Goal: Navigation & Orientation: Find specific page/section

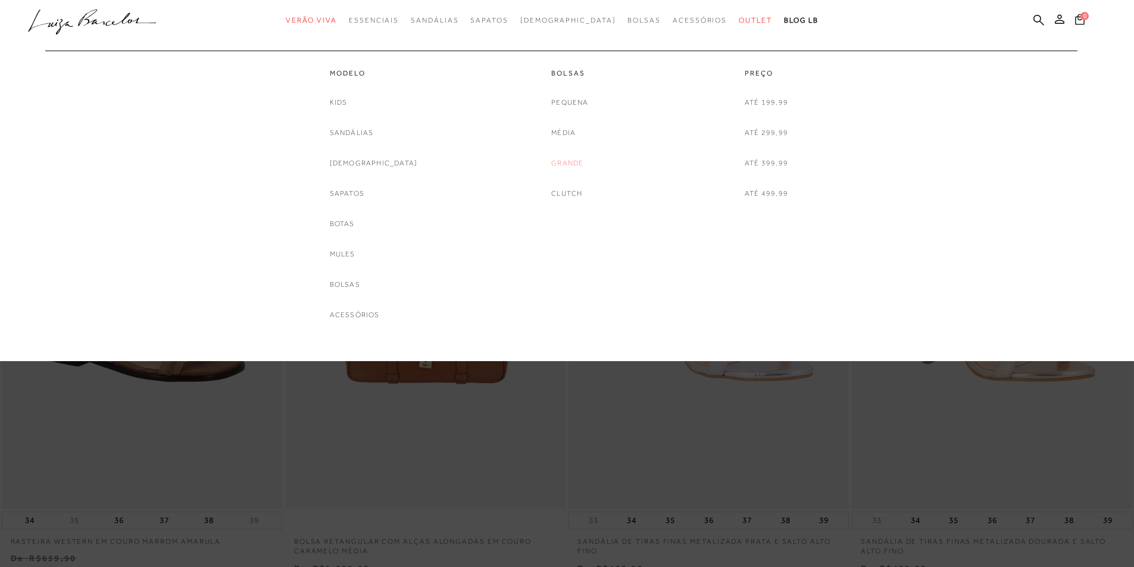
click at [568, 161] on link "Grande" at bounding box center [567, 163] width 32 height 12
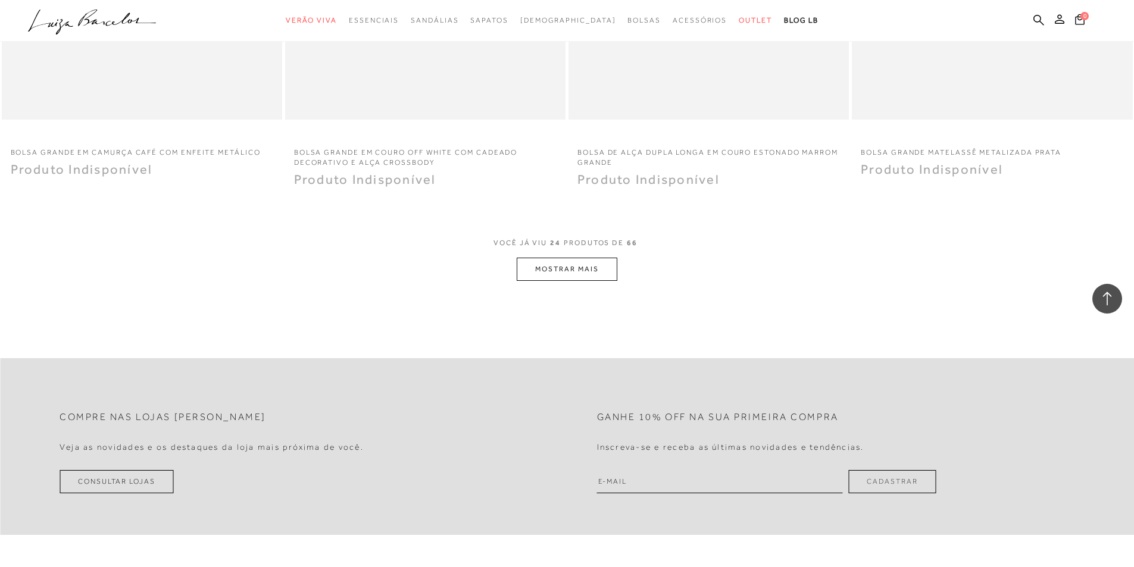
scroll to position [2916, 0]
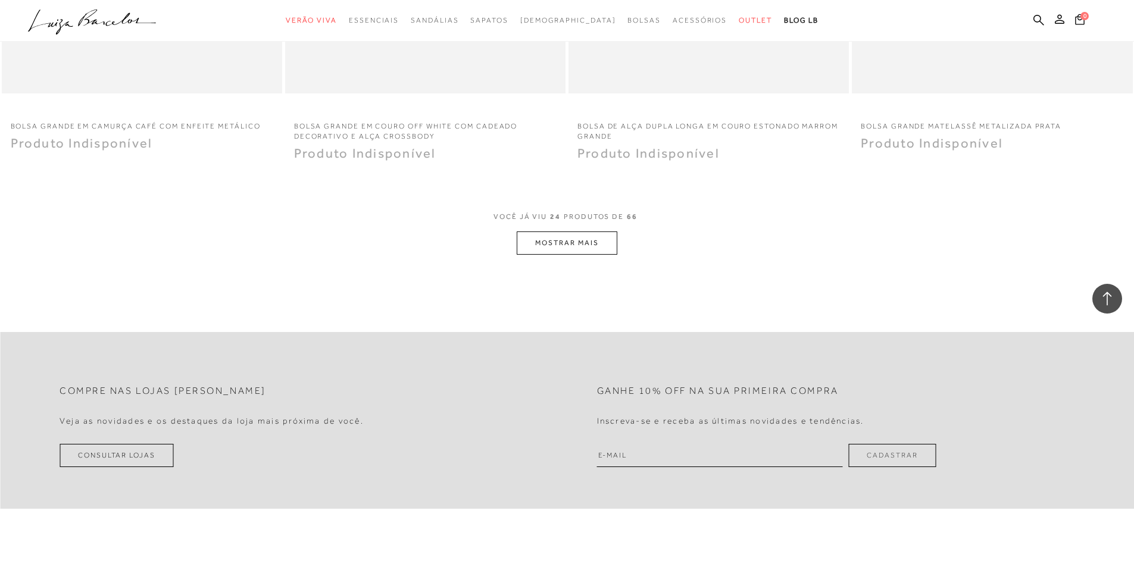
click at [578, 252] on button "MOSTRAR MAIS" at bounding box center [566, 242] width 100 height 23
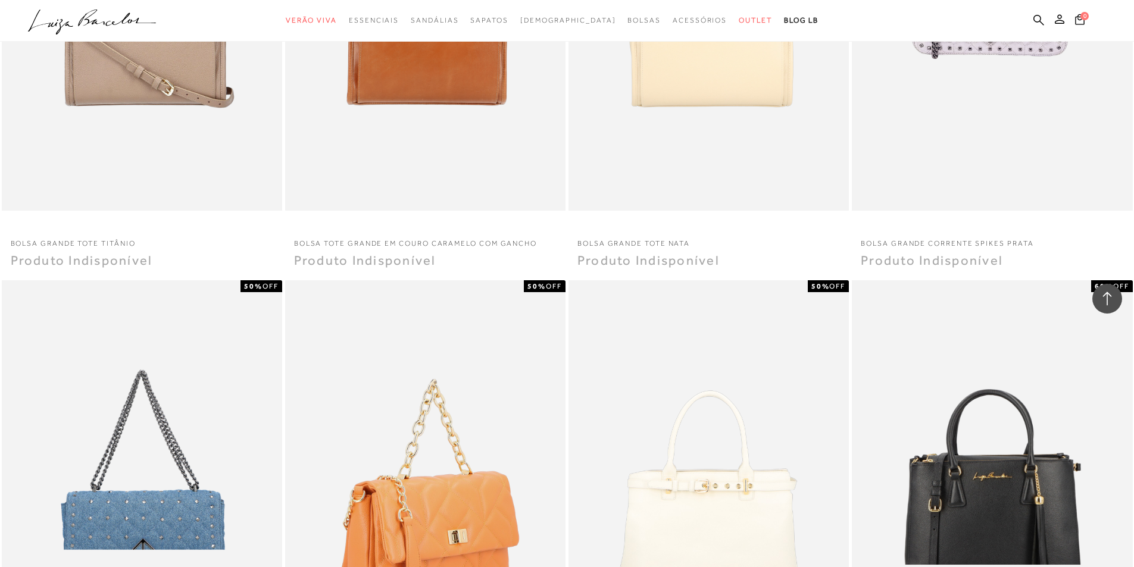
scroll to position [3511, 0]
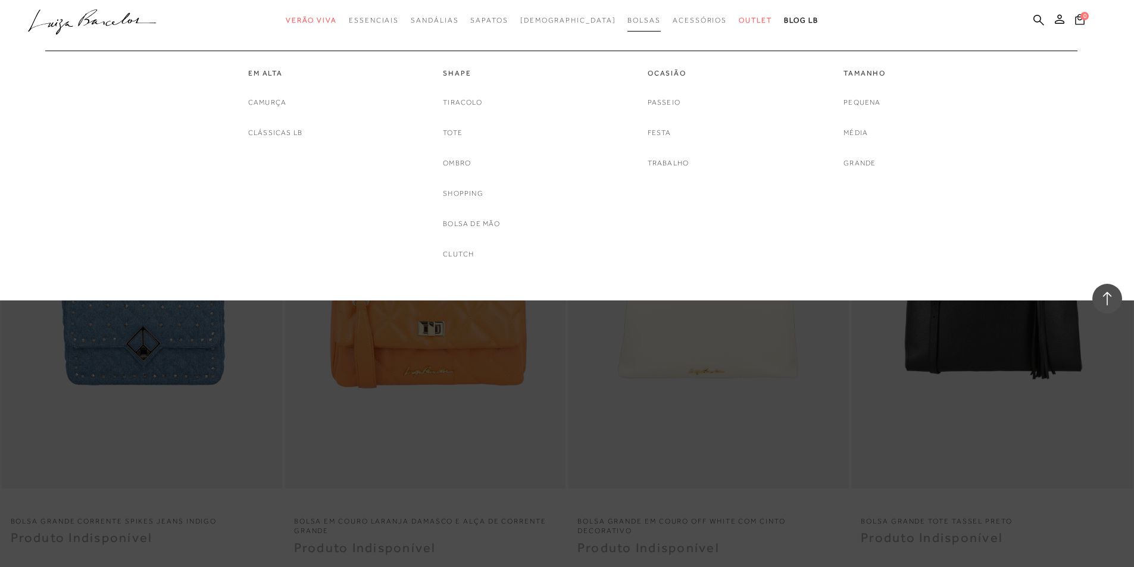
click at [628, 22] on span "Bolsas" at bounding box center [643, 20] width 33 height 8
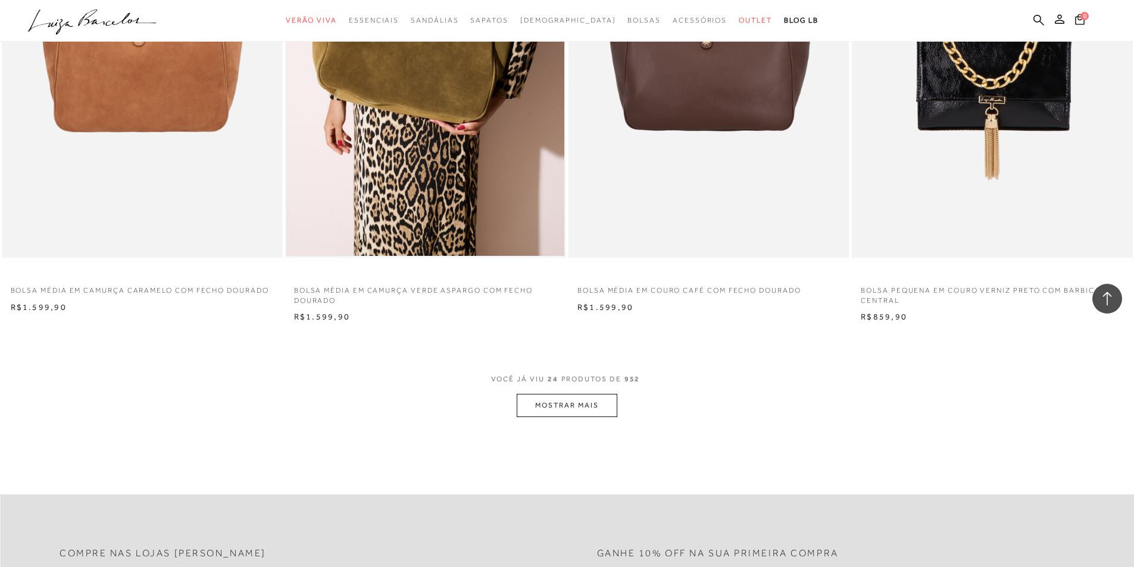
scroll to position [2916, 0]
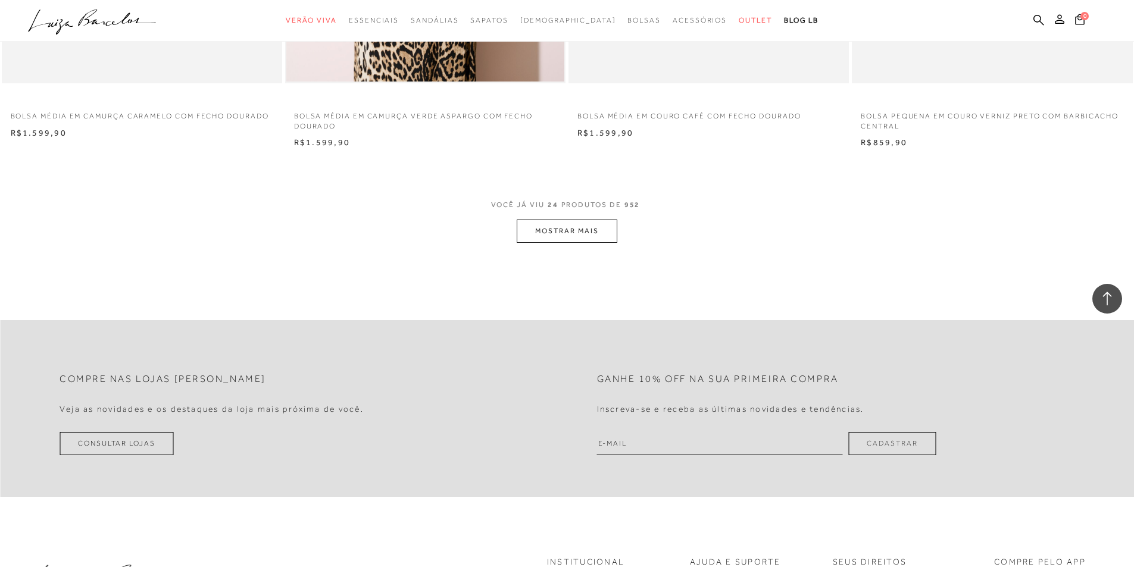
click at [550, 227] on button "MOSTRAR MAIS" at bounding box center [566, 231] width 100 height 23
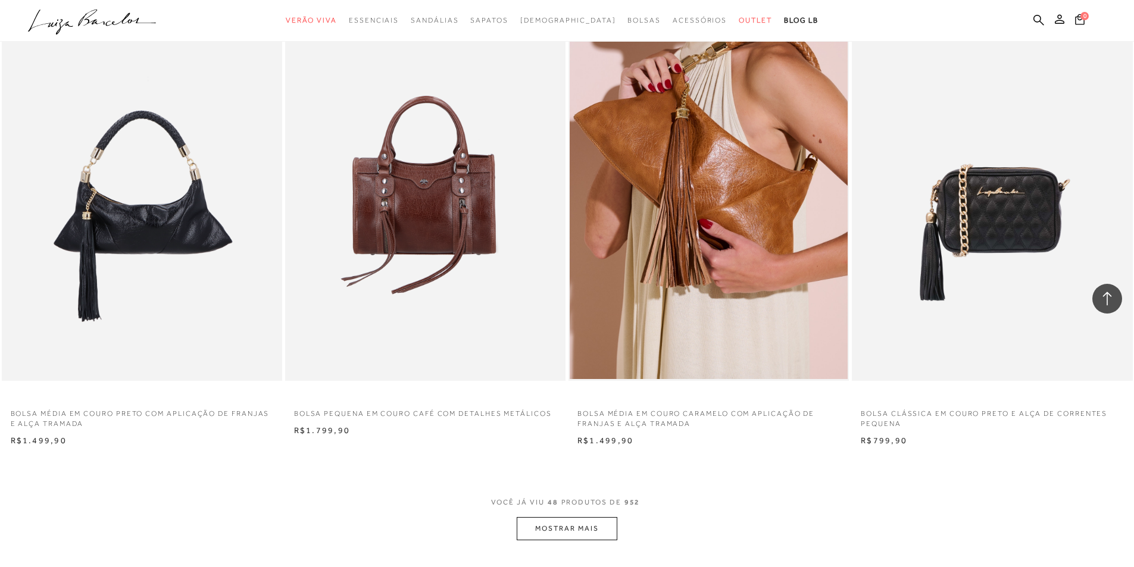
scroll to position [5653, 0]
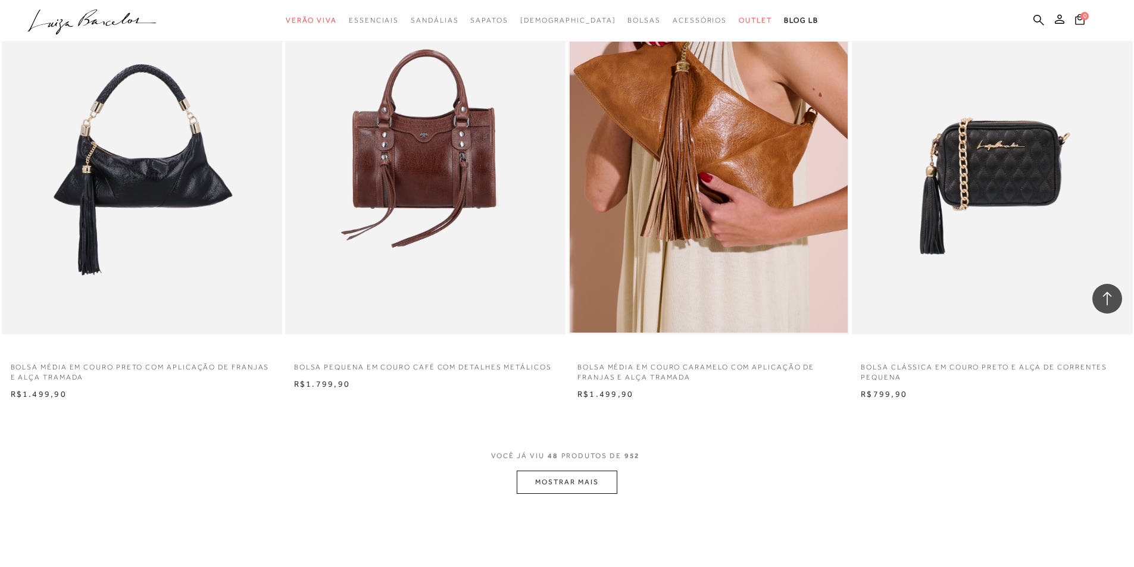
click at [565, 467] on span "VOCÊ JÁ VIU 48 PRODUTOS DE 952" at bounding box center [567, 459] width 152 height 21
click at [565, 474] on button "MOSTRAR MAIS" at bounding box center [566, 482] width 100 height 23
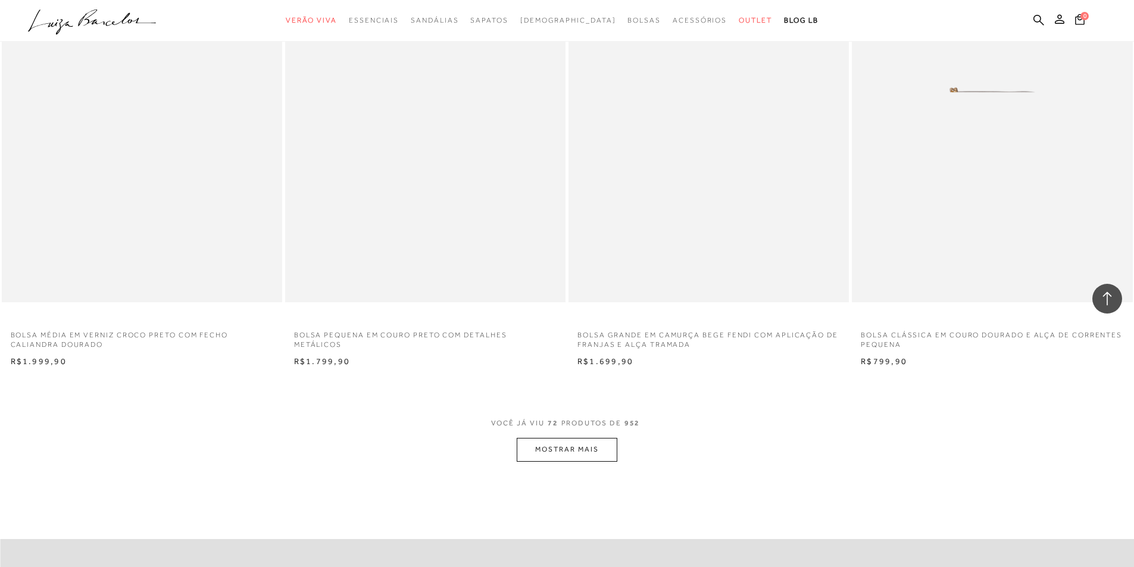
scroll to position [8688, 0]
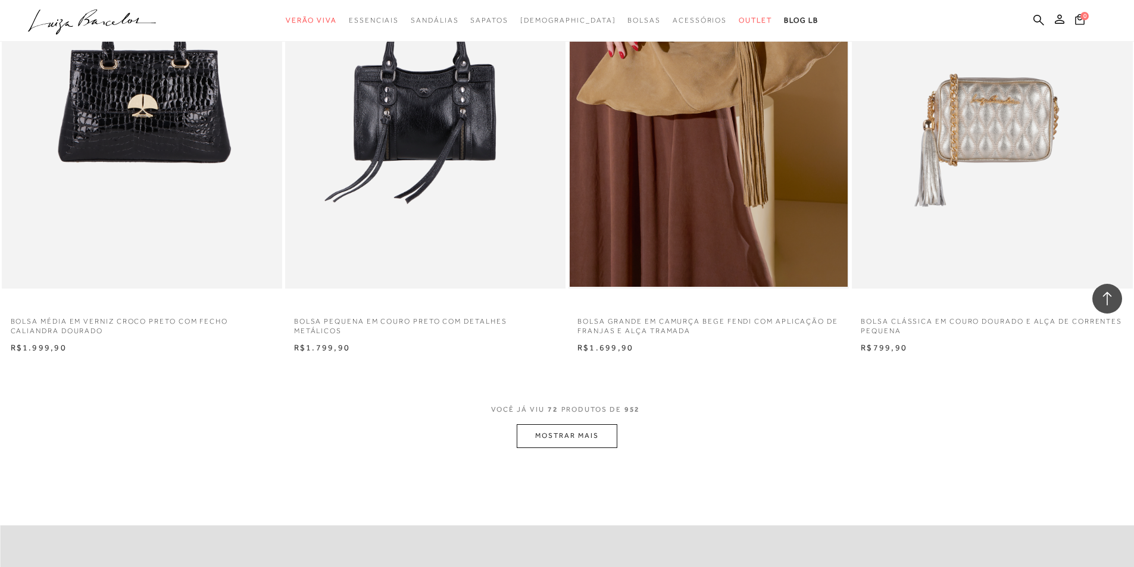
click at [580, 443] on button "MOSTRAR MAIS" at bounding box center [566, 435] width 100 height 23
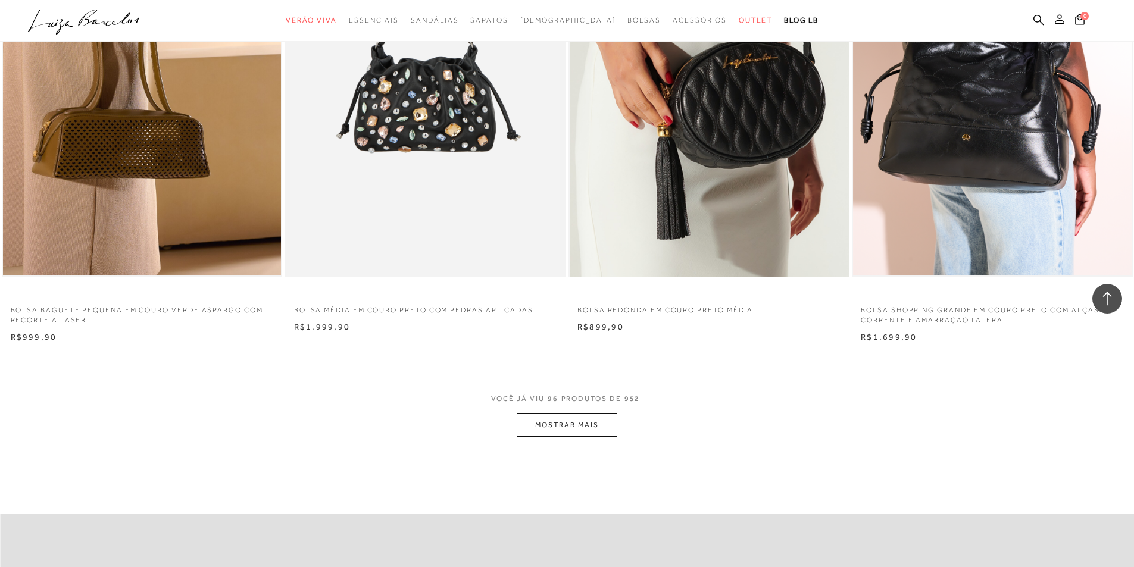
scroll to position [11722, 0]
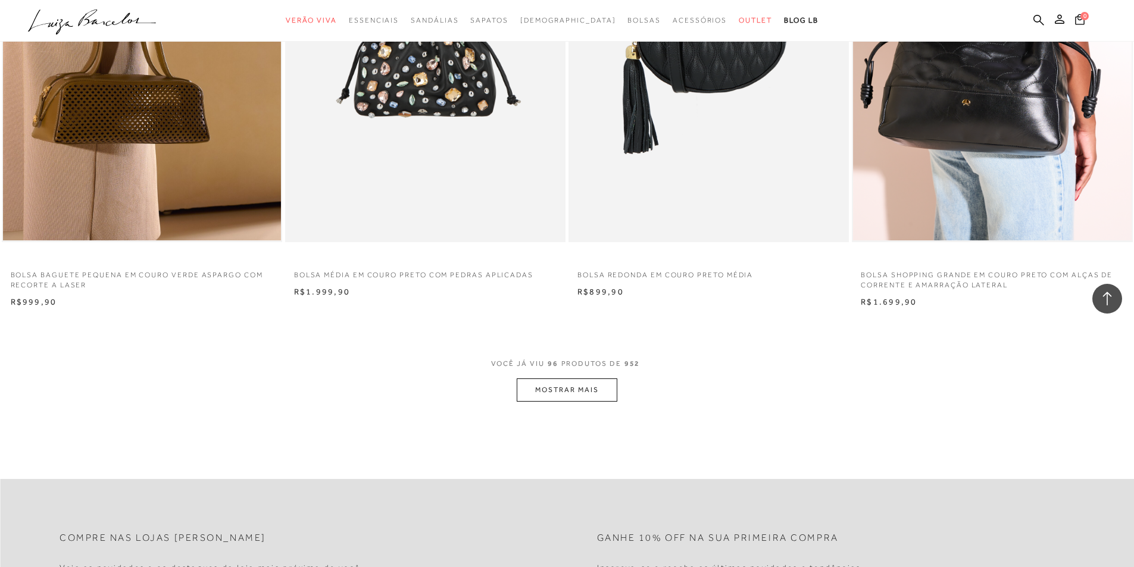
click at [563, 401] on button "MOSTRAR MAIS" at bounding box center [566, 389] width 100 height 23
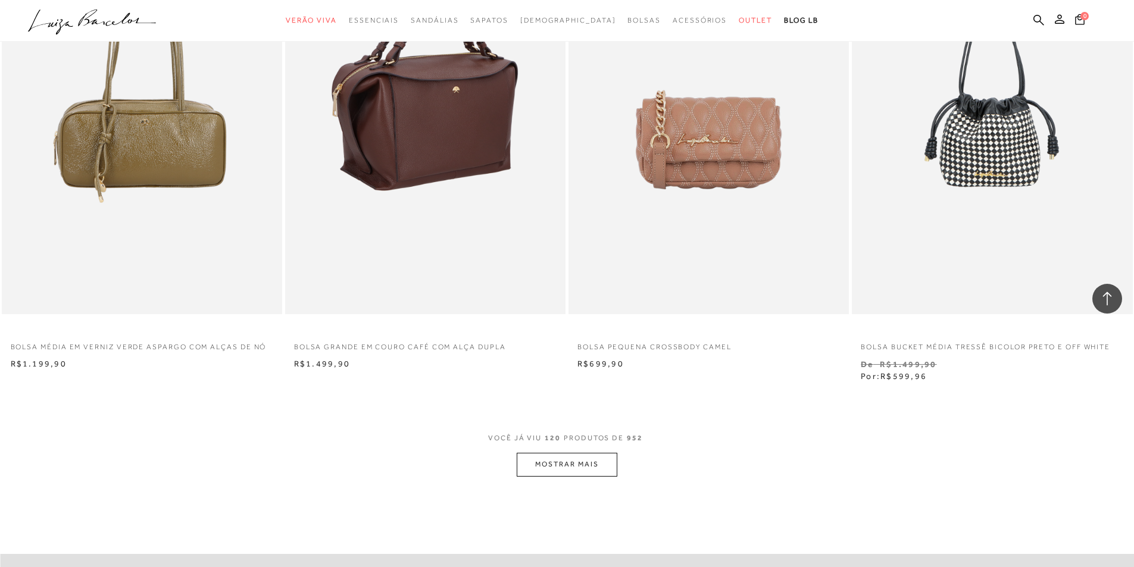
scroll to position [14876, 0]
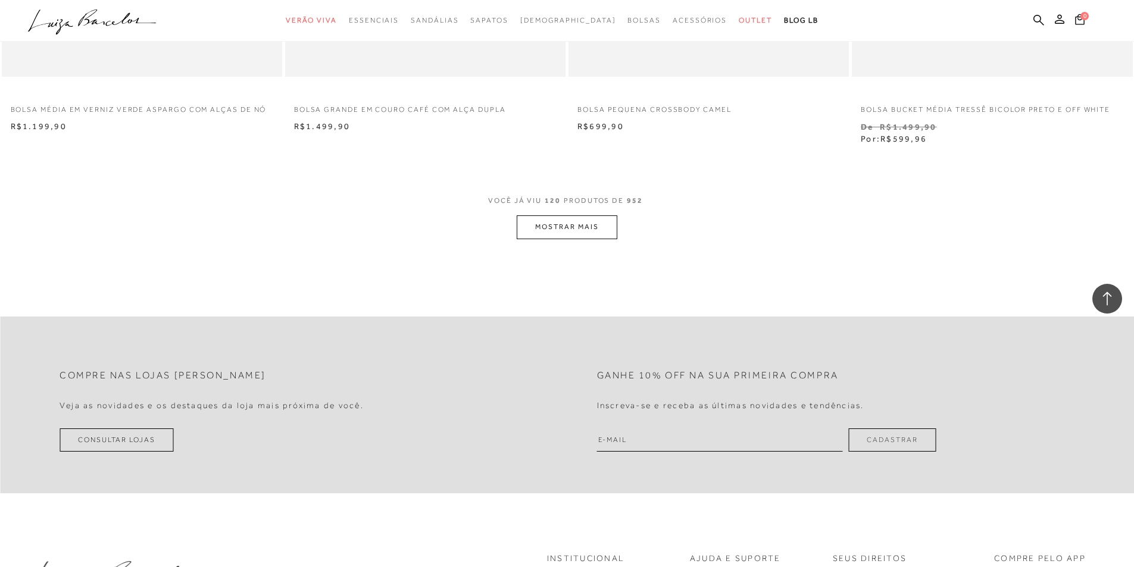
click at [561, 233] on button "MOSTRAR MAIS" at bounding box center [566, 226] width 100 height 23
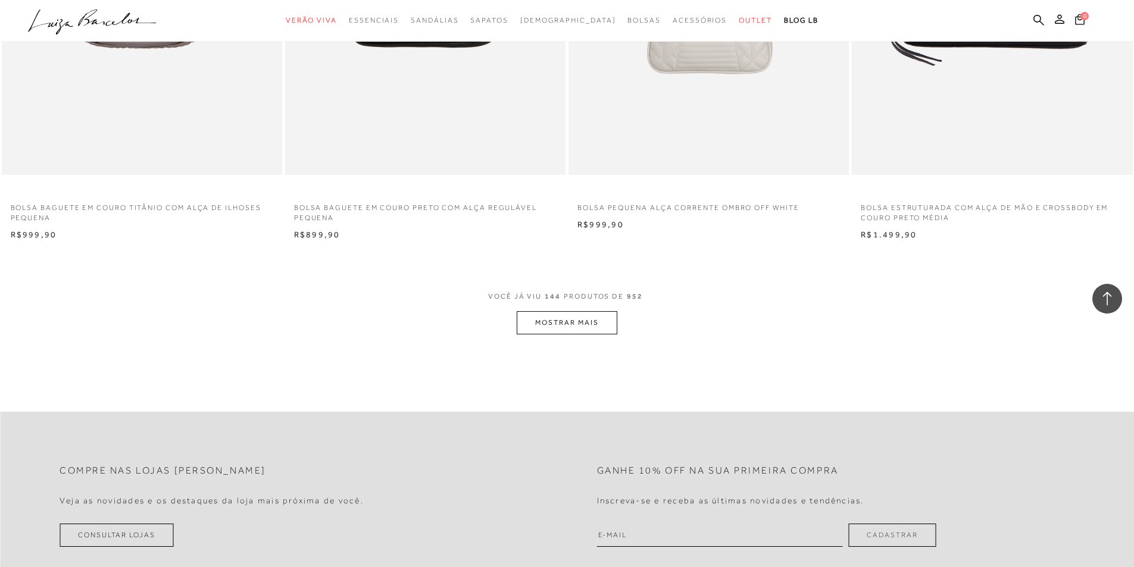
scroll to position [17792, 0]
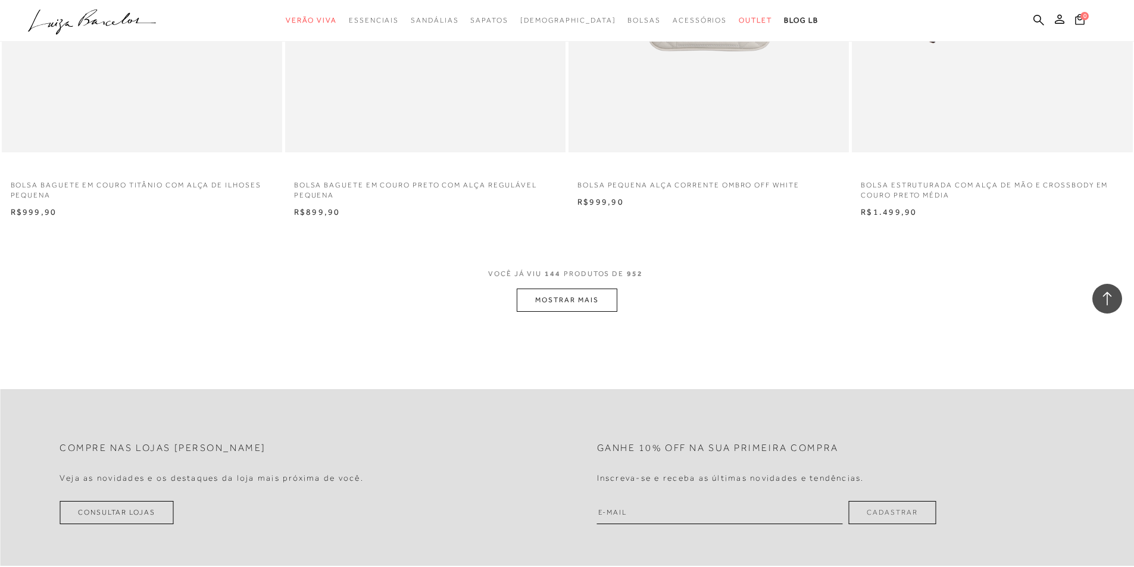
click at [607, 303] on button "MOSTRAR MAIS" at bounding box center [566, 300] width 100 height 23
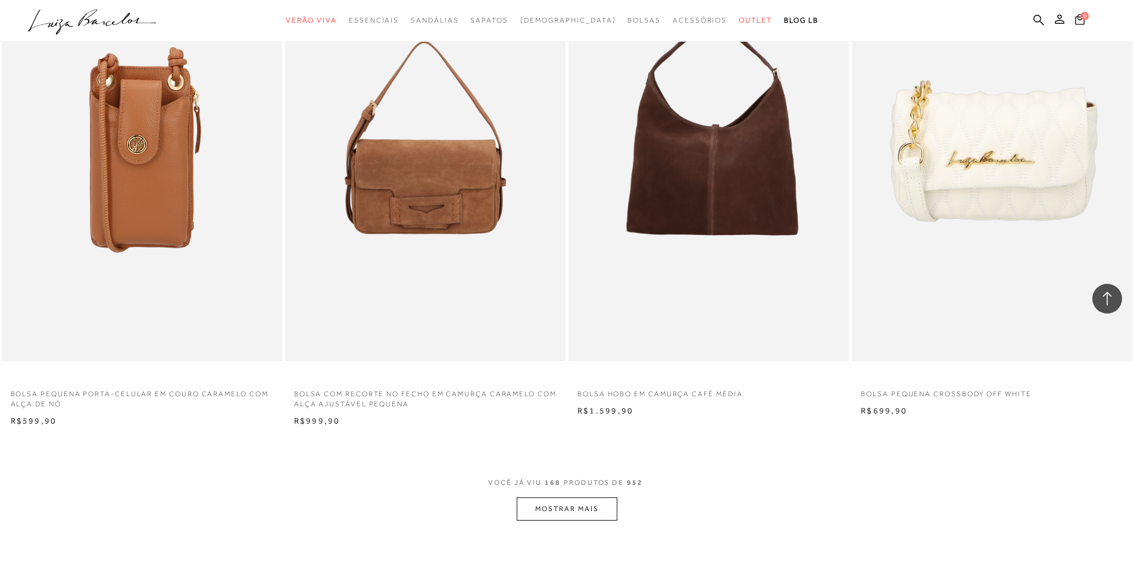
scroll to position [20648, 0]
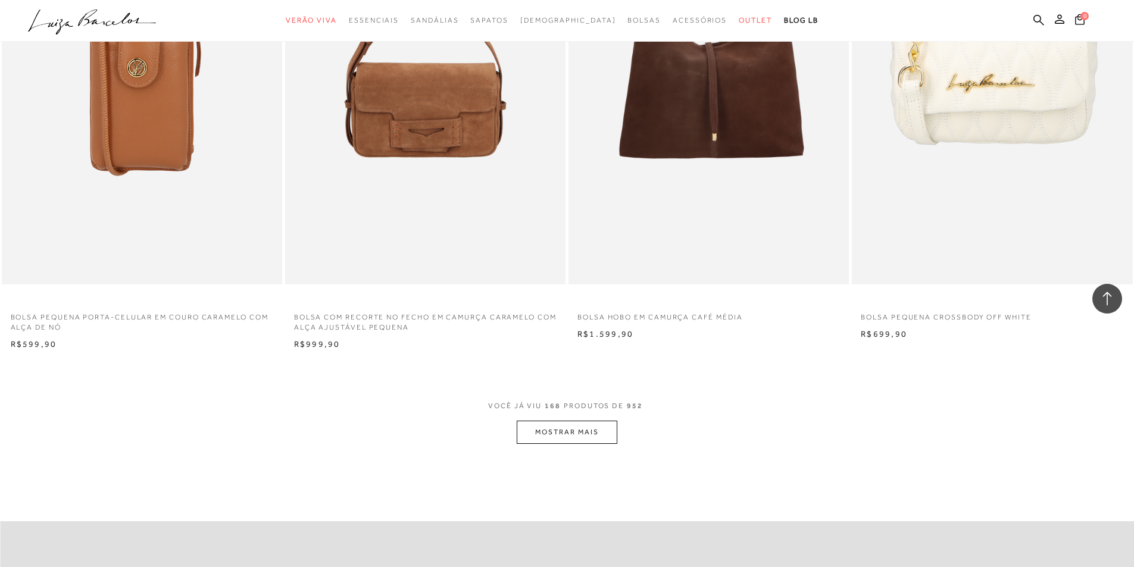
click at [589, 427] on button "MOSTRAR MAIS" at bounding box center [566, 432] width 100 height 23
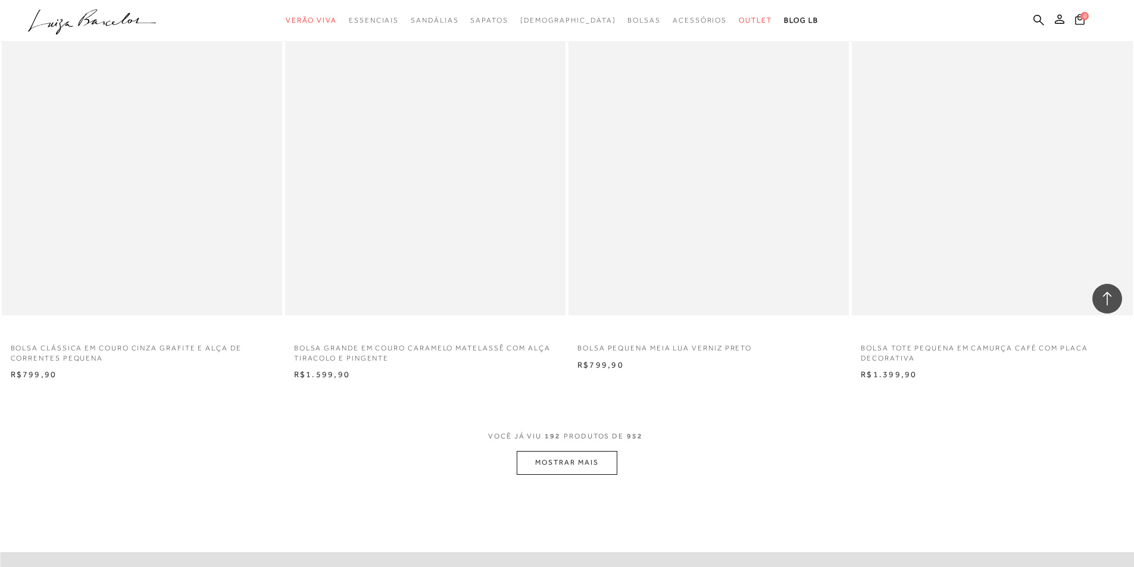
scroll to position [23623, 0]
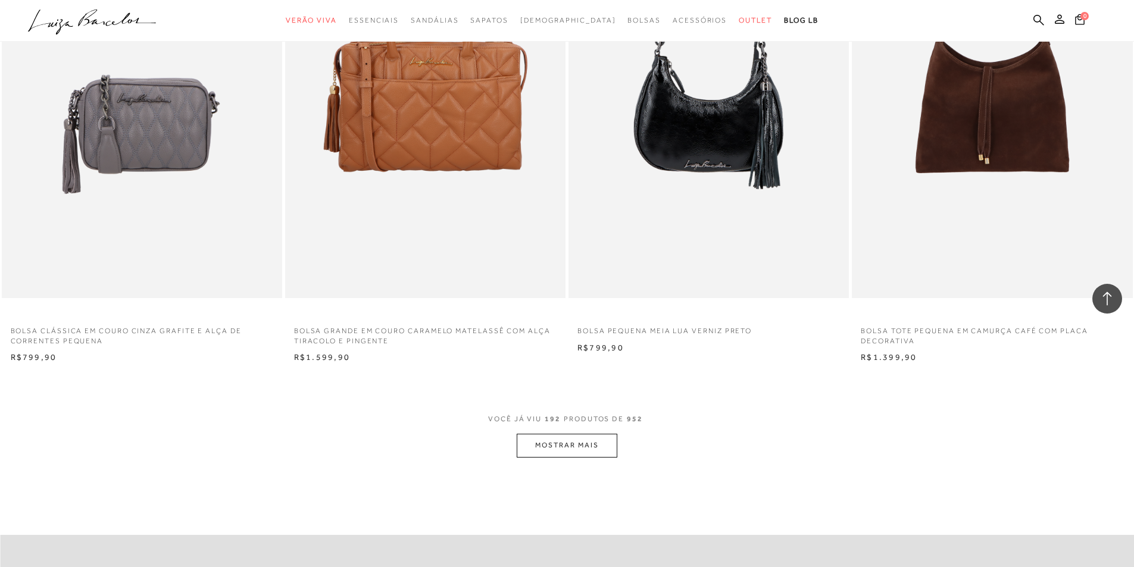
click at [590, 449] on button "MOSTRAR MAIS" at bounding box center [566, 445] width 100 height 23
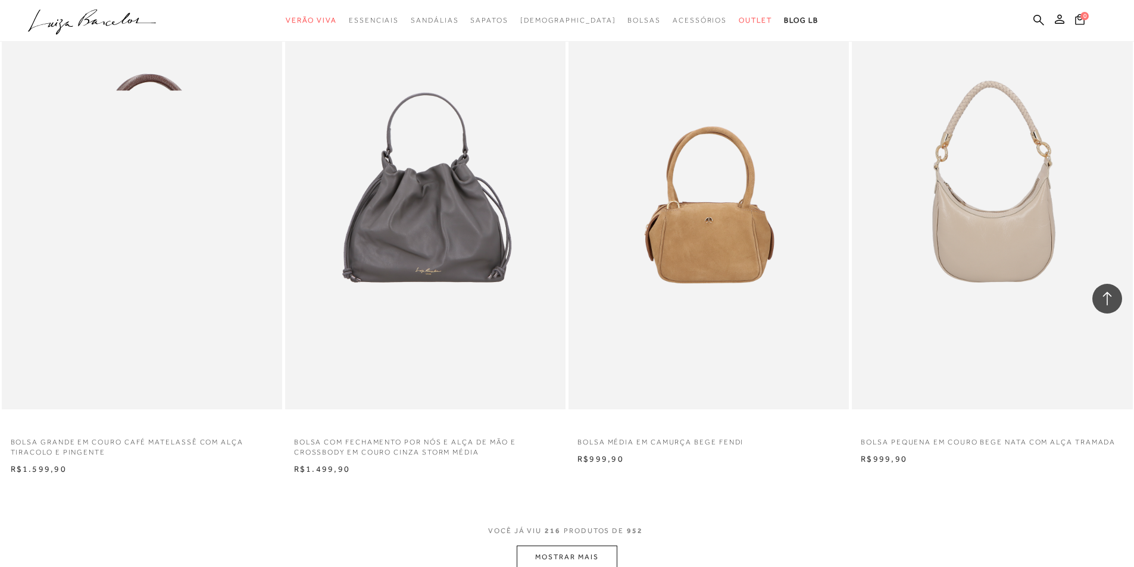
scroll to position [26598, 0]
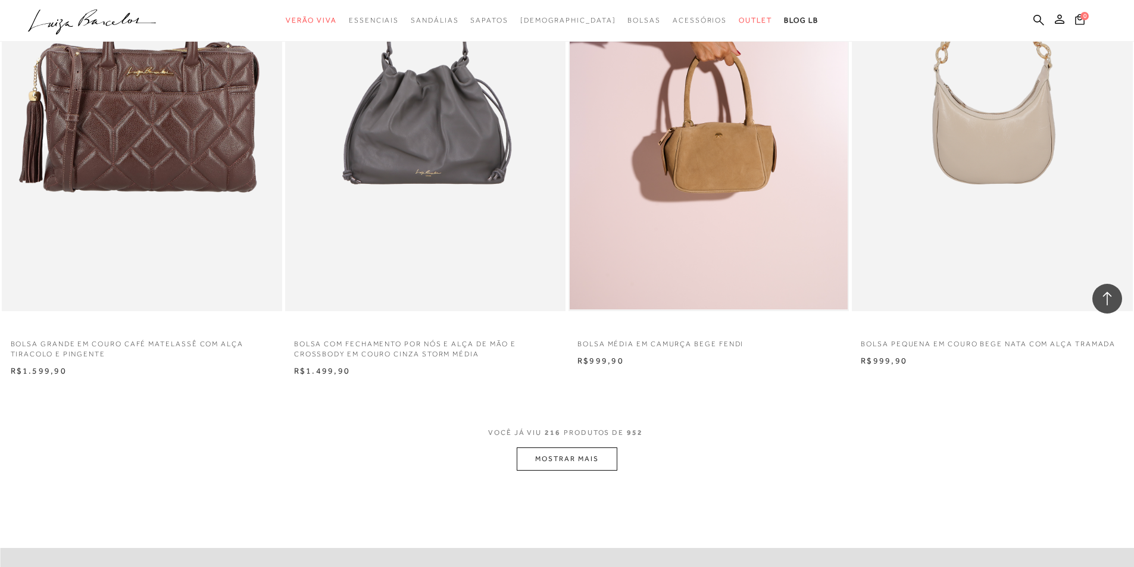
click at [553, 455] on button "MOSTRAR MAIS" at bounding box center [566, 458] width 100 height 23
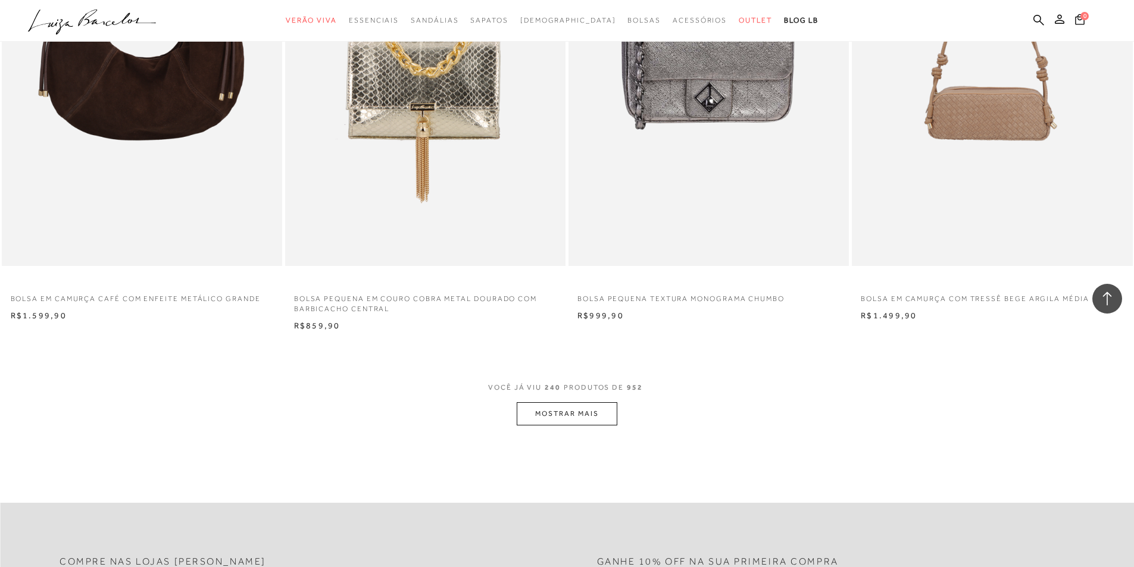
scroll to position [29692, 0]
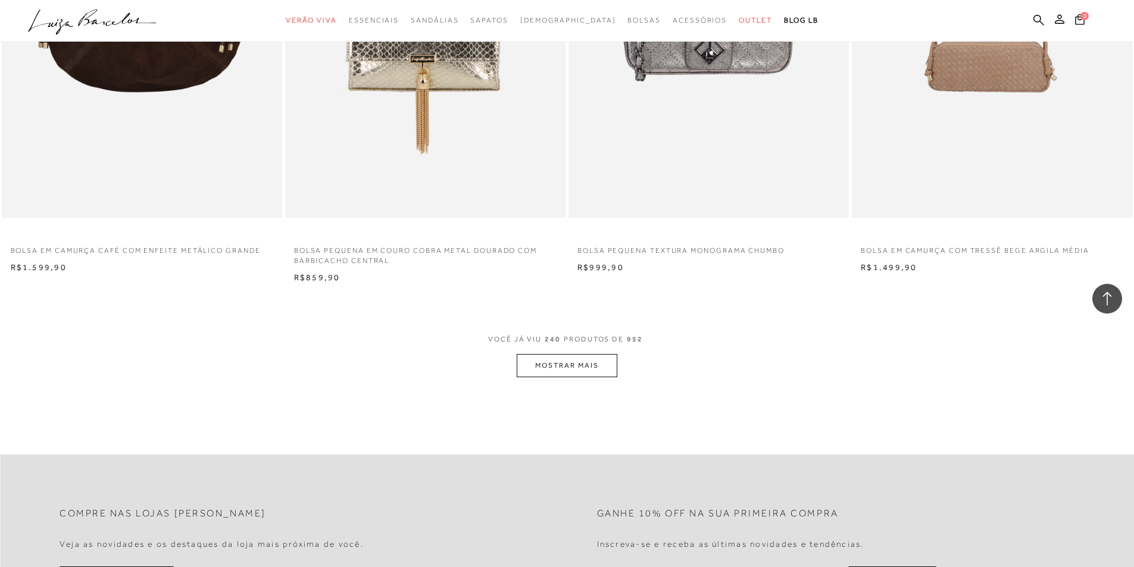
click at [608, 374] on button "MOSTRAR MAIS" at bounding box center [566, 365] width 100 height 23
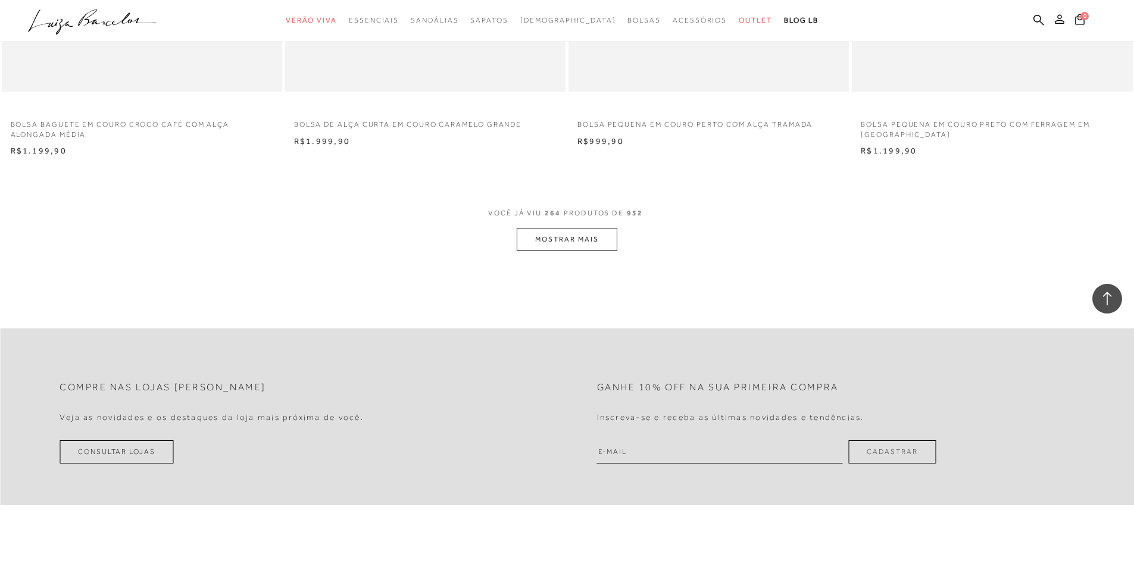
scroll to position [32668, 0]
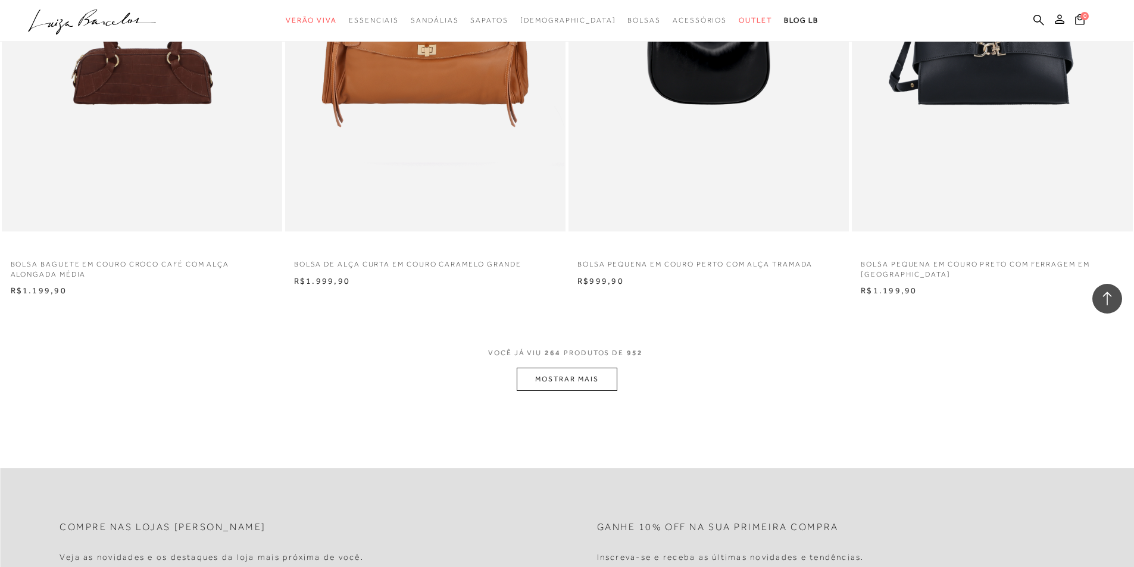
click at [577, 372] on button "MOSTRAR MAIS" at bounding box center [566, 379] width 100 height 23
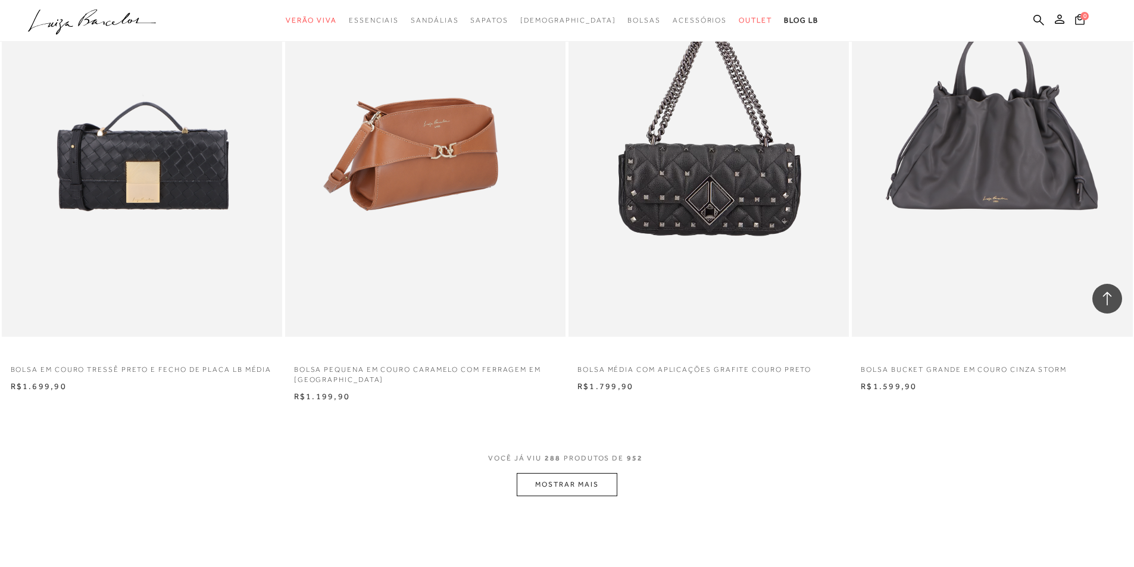
scroll to position [35643, 0]
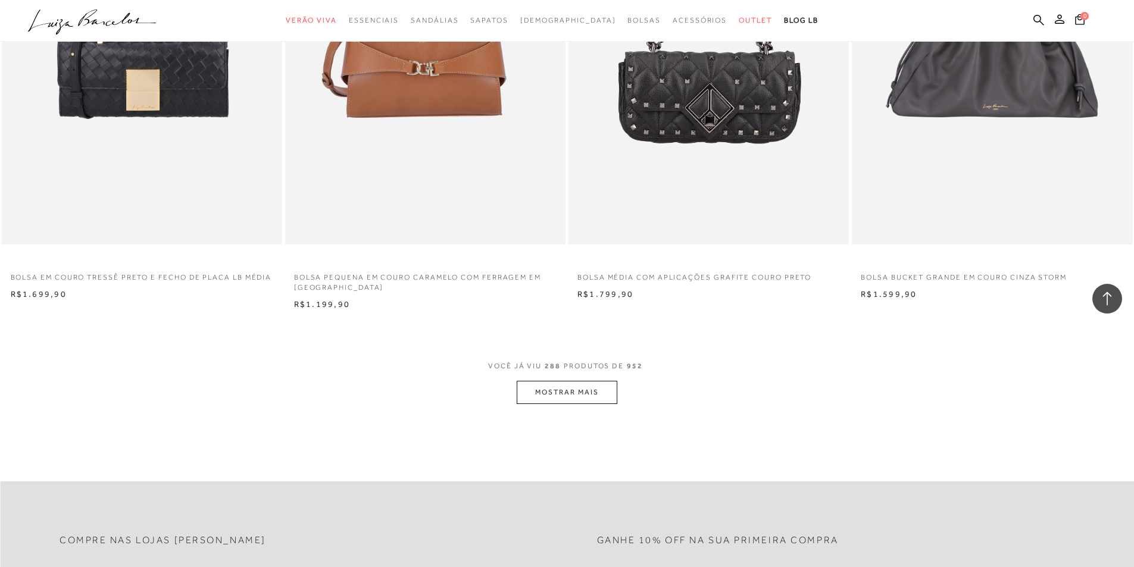
click at [553, 397] on button "MOSTRAR MAIS" at bounding box center [566, 392] width 100 height 23
